Goal: Information Seeking & Learning: Find specific fact

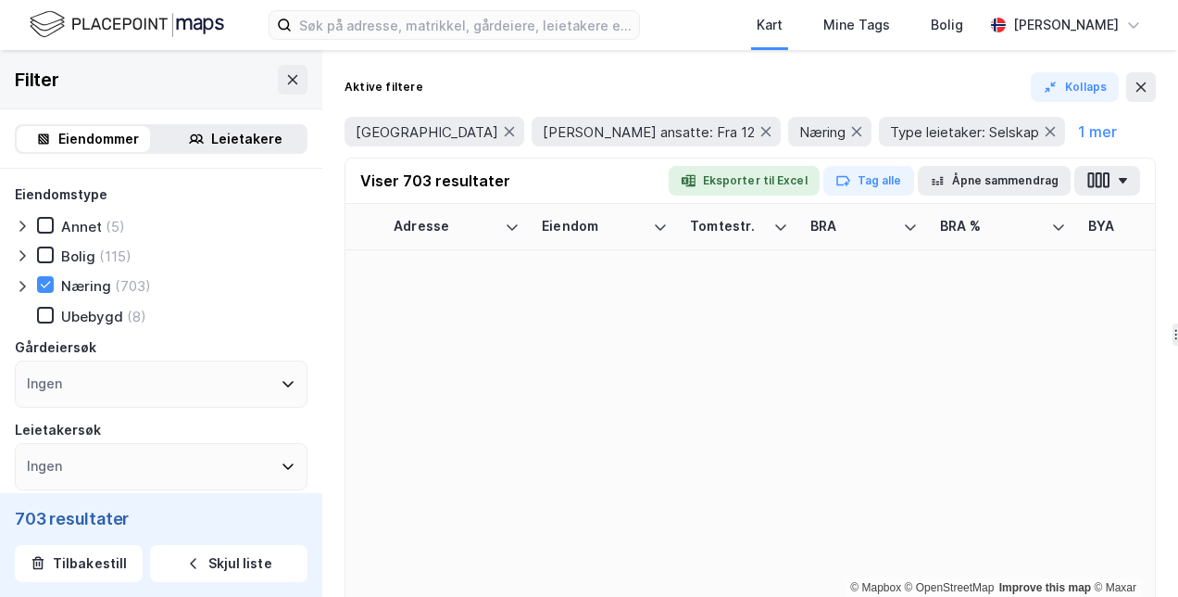
scroll to position [2130, 2964]
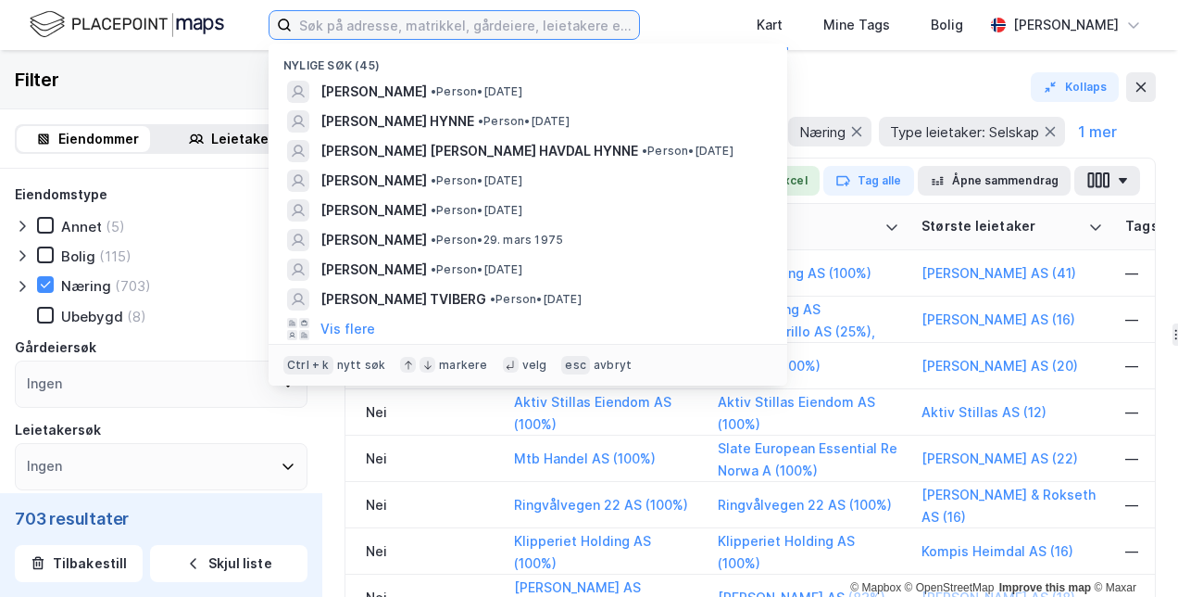
click at [385, 27] on input at bounding box center [465, 25] width 347 height 28
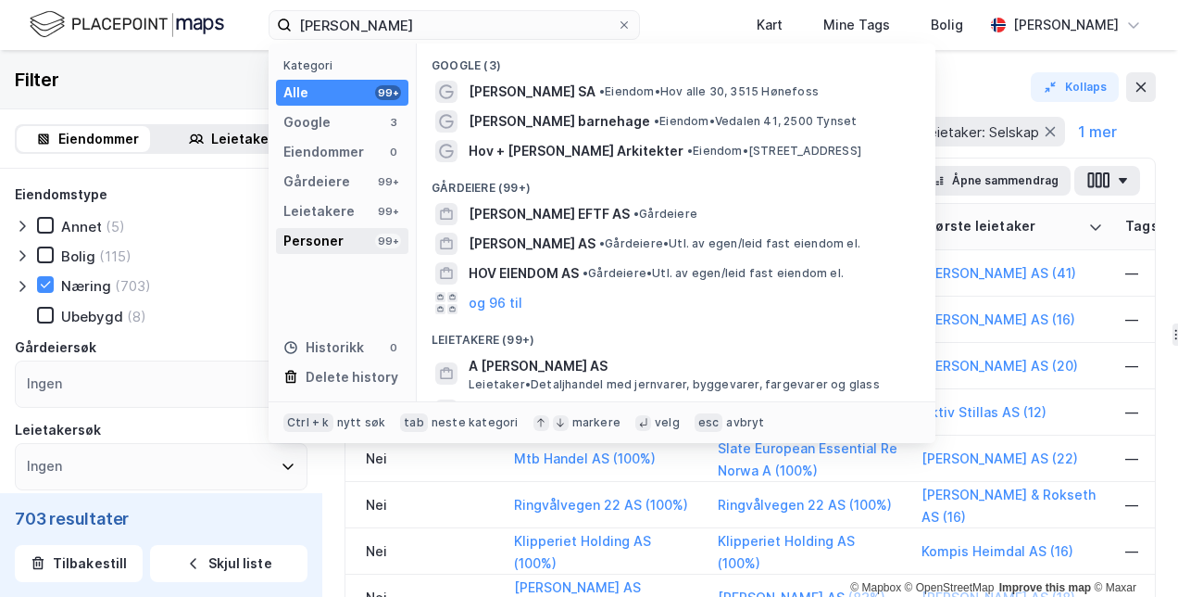
click at [322, 230] on div "Personer" at bounding box center [313, 241] width 60 height 22
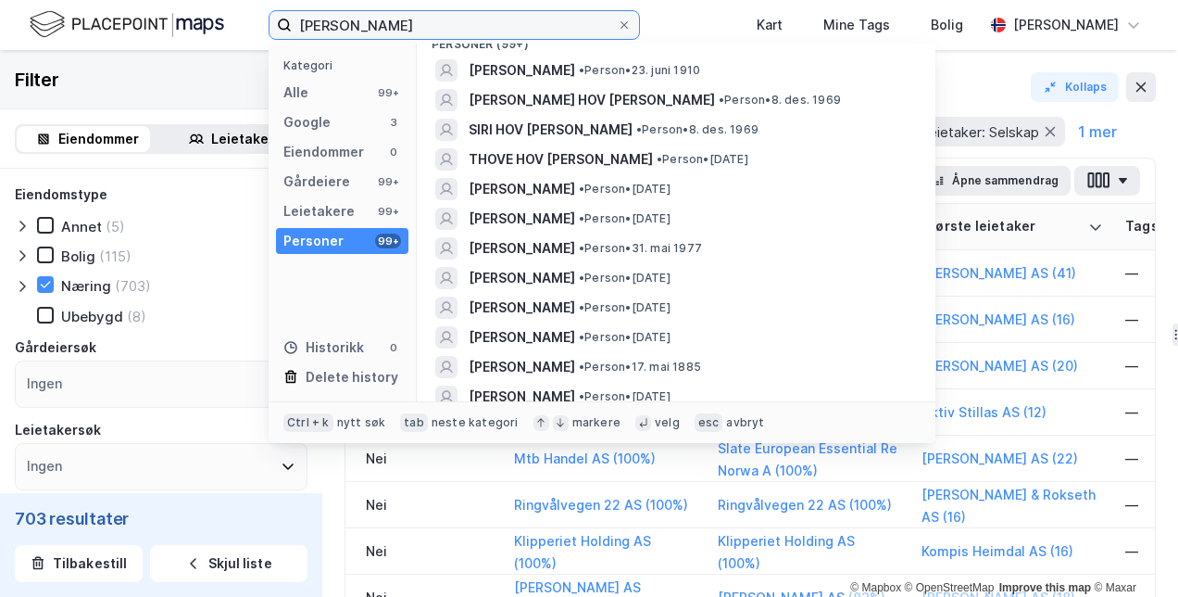
scroll to position [7, 0]
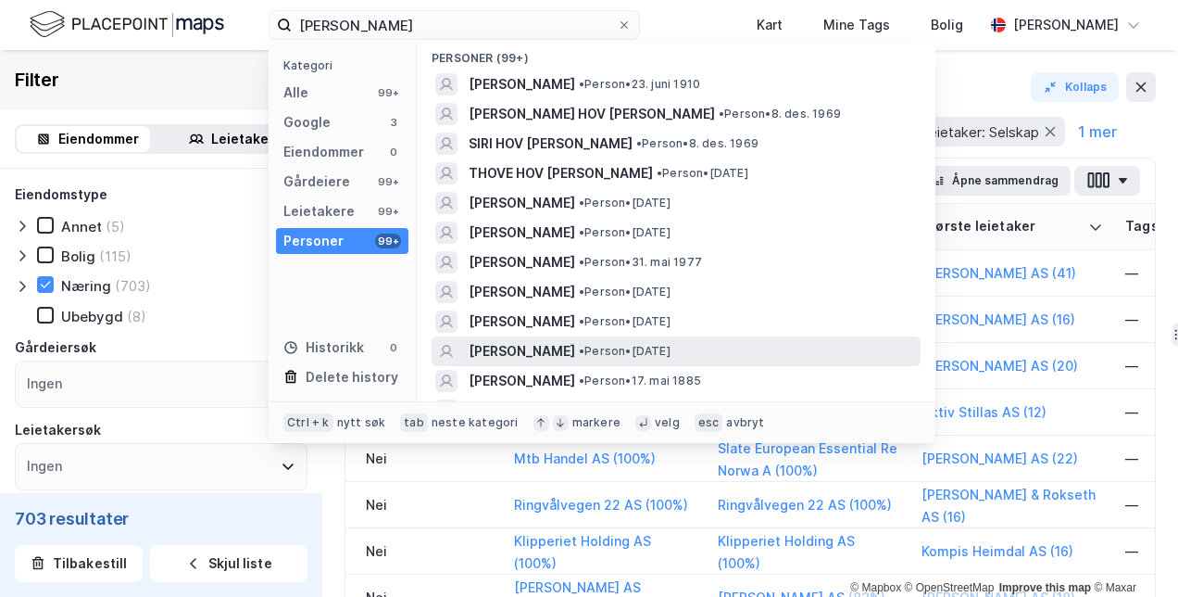
click at [509, 353] on span "[PERSON_NAME]" at bounding box center [522, 351] width 107 height 22
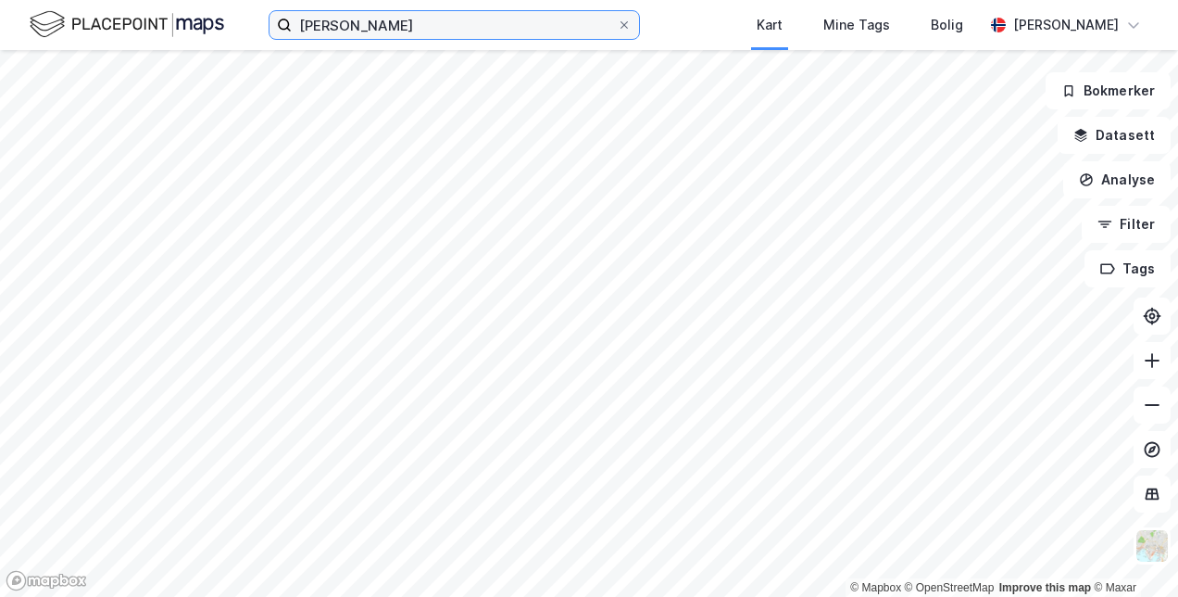
click at [498, 31] on input "[PERSON_NAME]" at bounding box center [454, 25] width 325 height 28
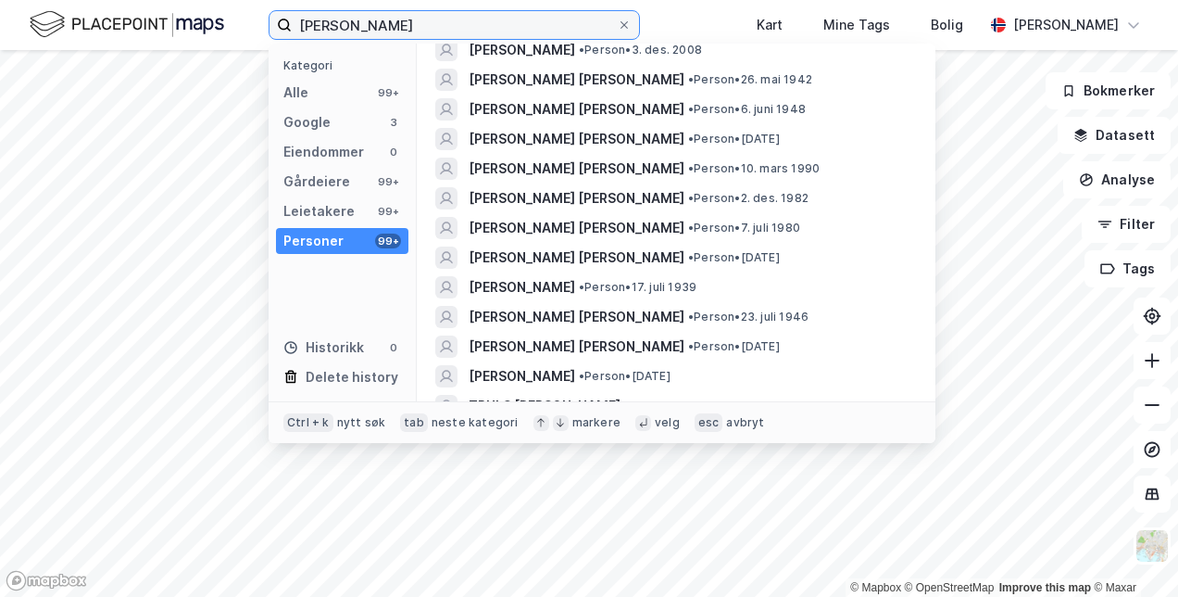
scroll to position [2609, 0]
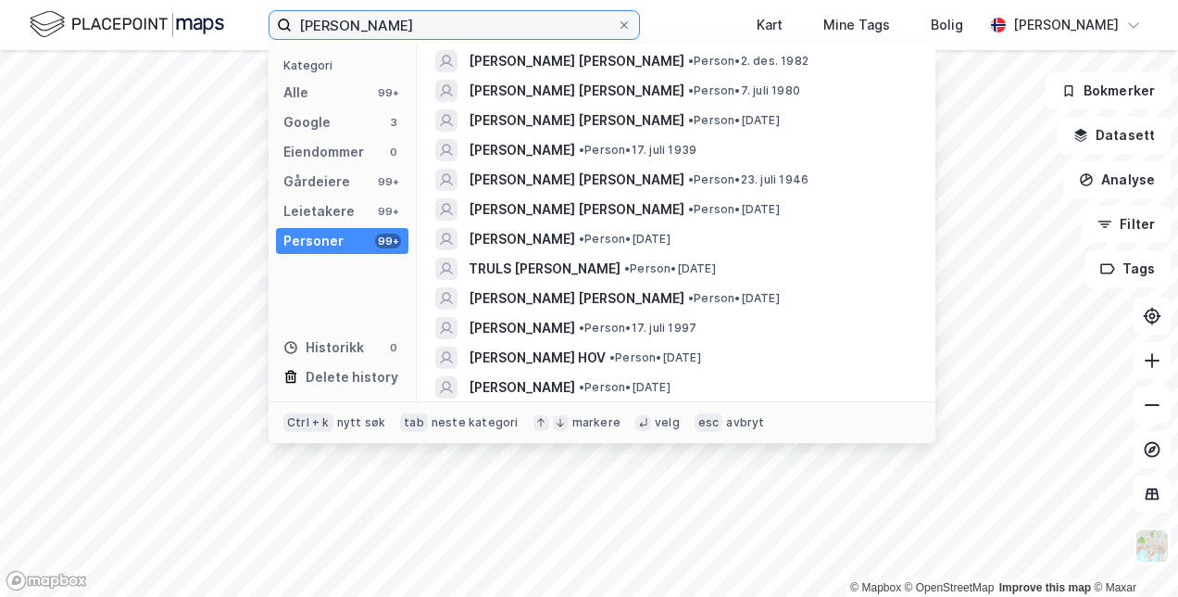
click at [579, 24] on input "[PERSON_NAME]" at bounding box center [454, 25] width 325 height 28
type input "[PERSON_NAME]"
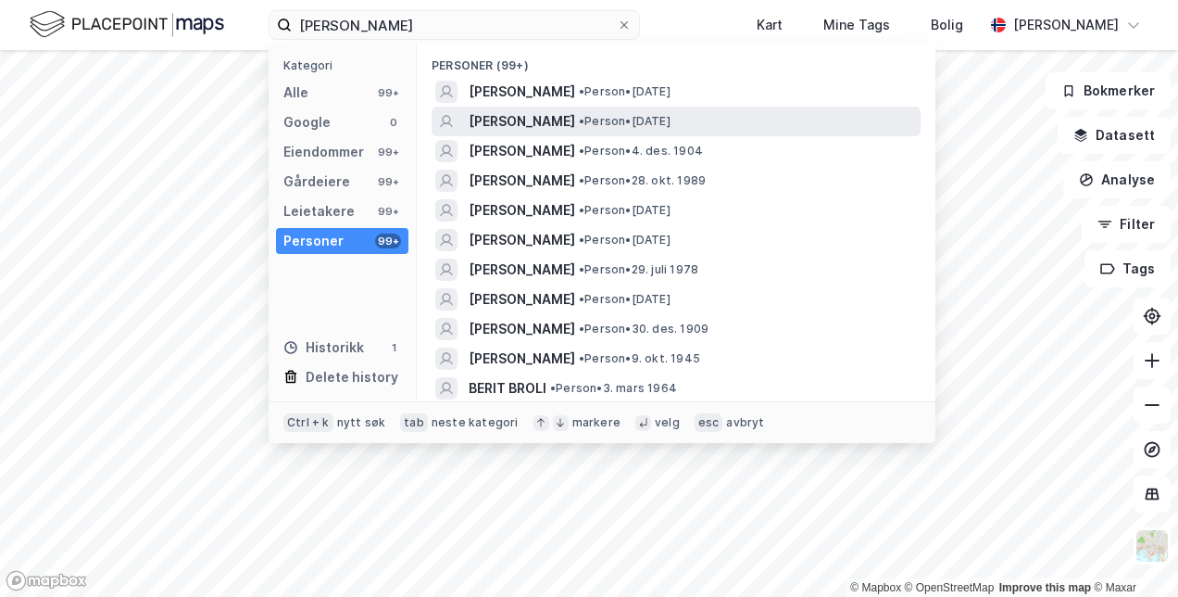
click at [575, 126] on span "[PERSON_NAME]" at bounding box center [522, 121] width 107 height 22
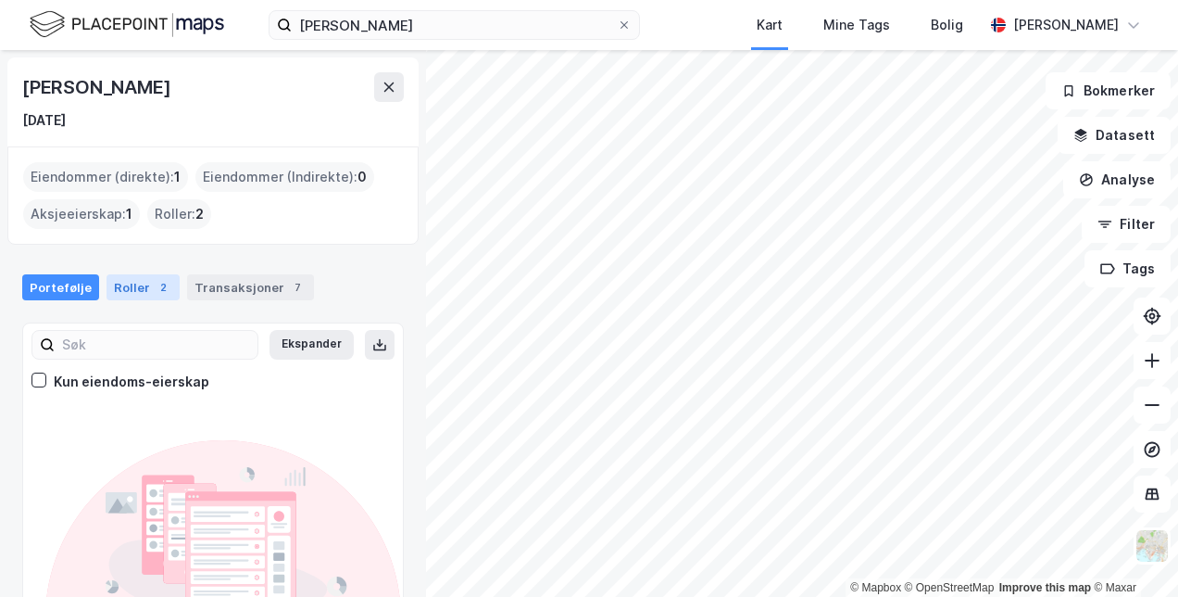
click at [154, 280] on div "2" at bounding box center [163, 287] width 19 height 19
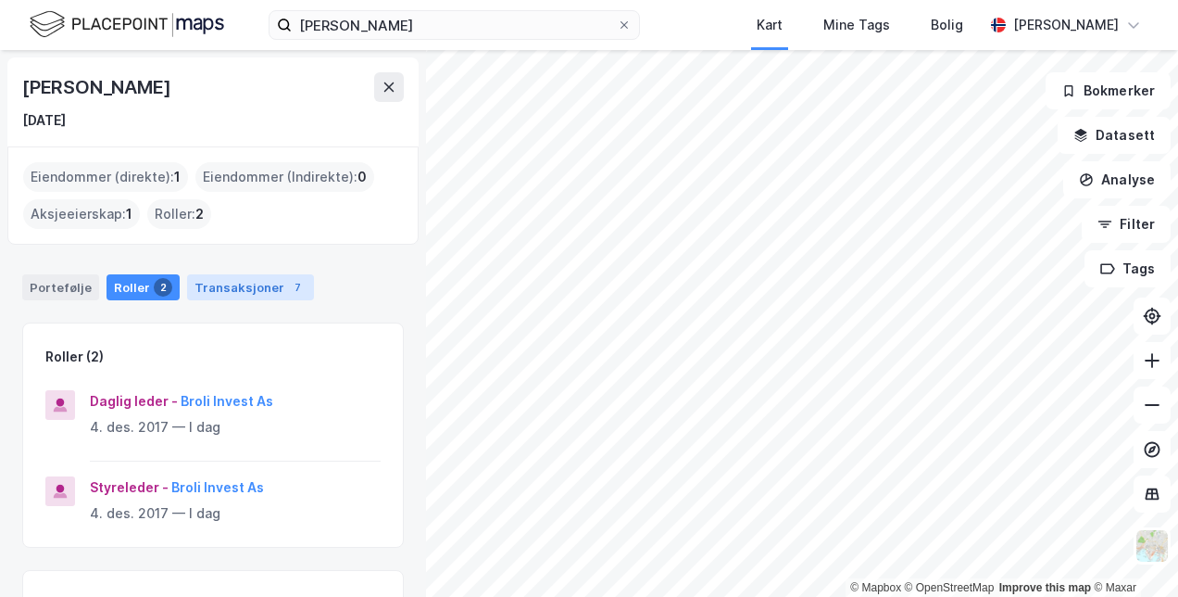
click at [209, 281] on div "Transaksjoner 7" at bounding box center [250, 287] width 127 height 26
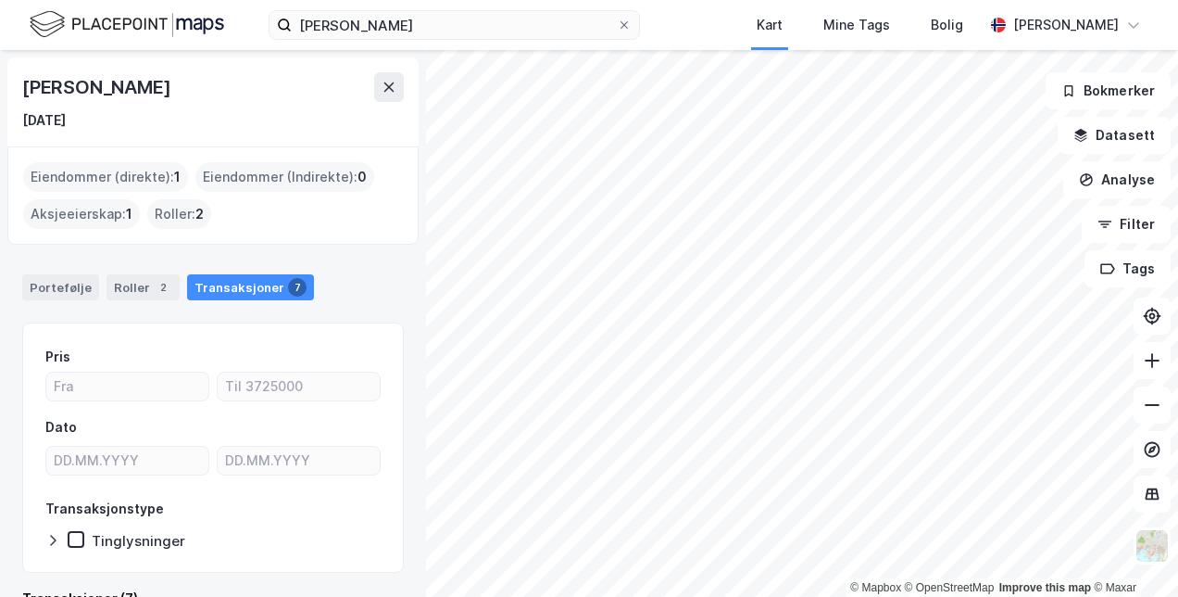
scroll to position [2, 0]
